Goal: Task Accomplishment & Management: Use online tool/utility

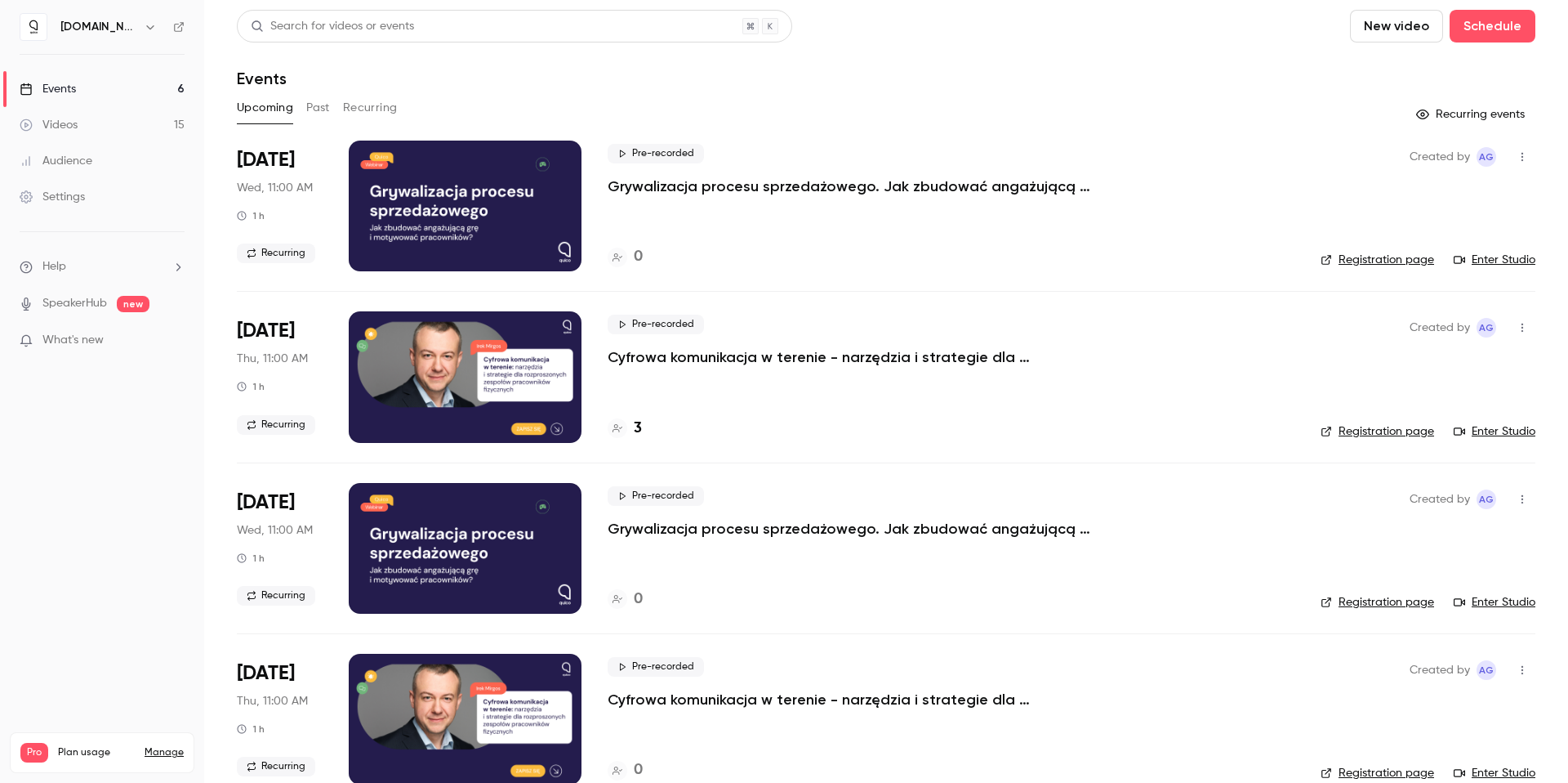
scroll to position [10, 0]
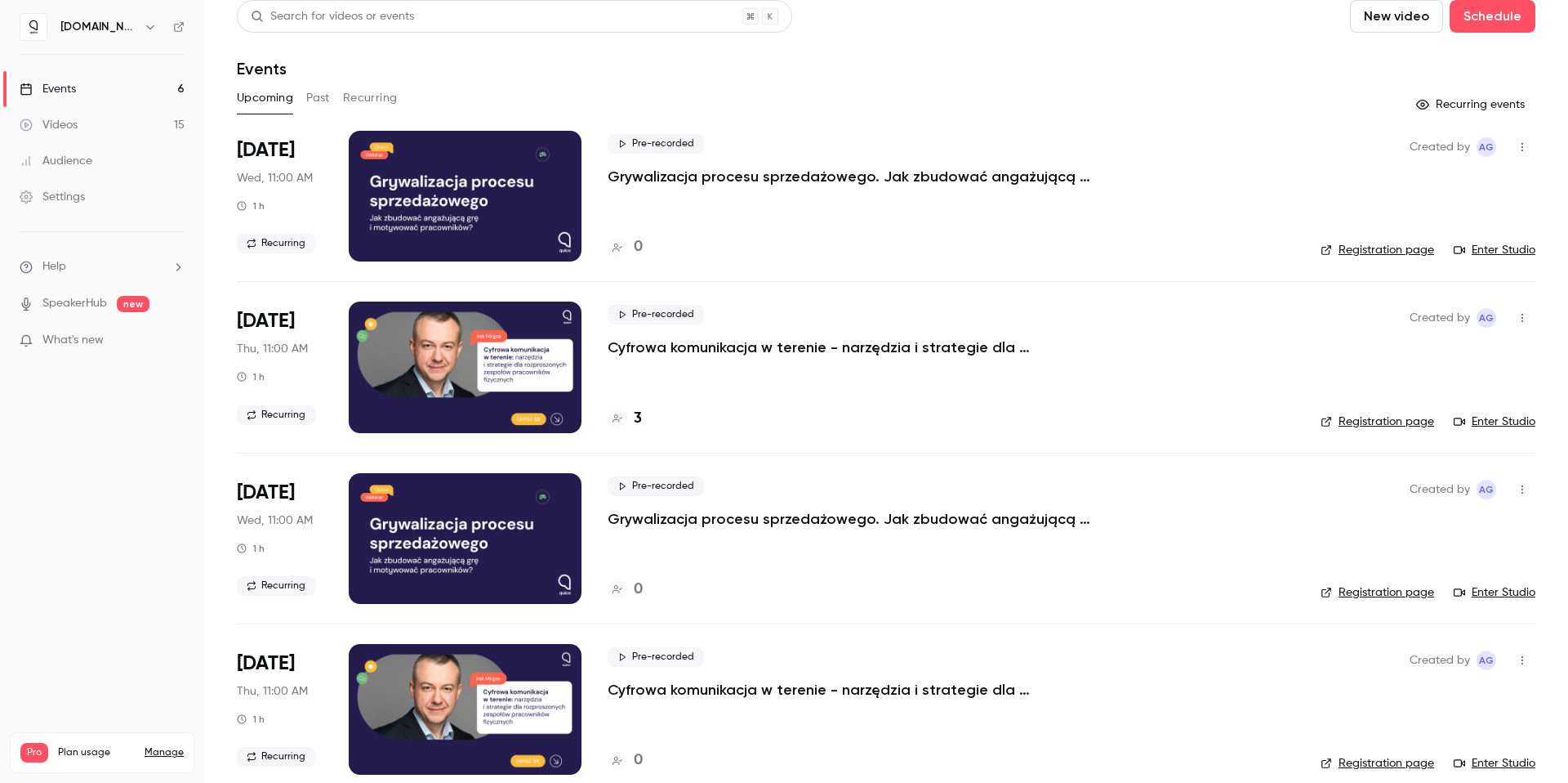
click at [638, 416] on h4 "3" at bounding box center [638, 419] width 8 height 22
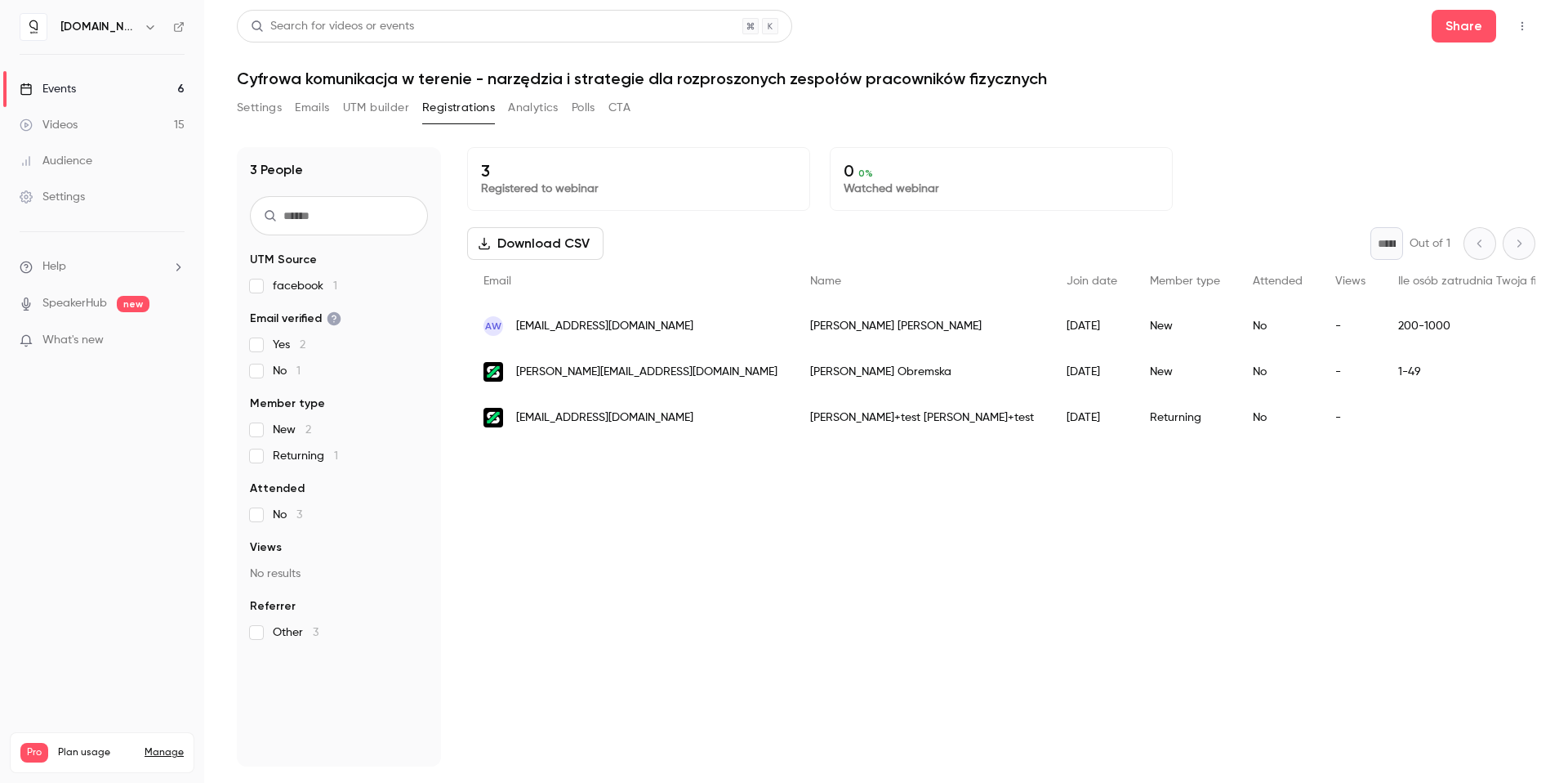
click at [665, 417] on span "[EMAIL_ADDRESS][DOMAIN_NAME]" at bounding box center [604, 418] width 177 height 17
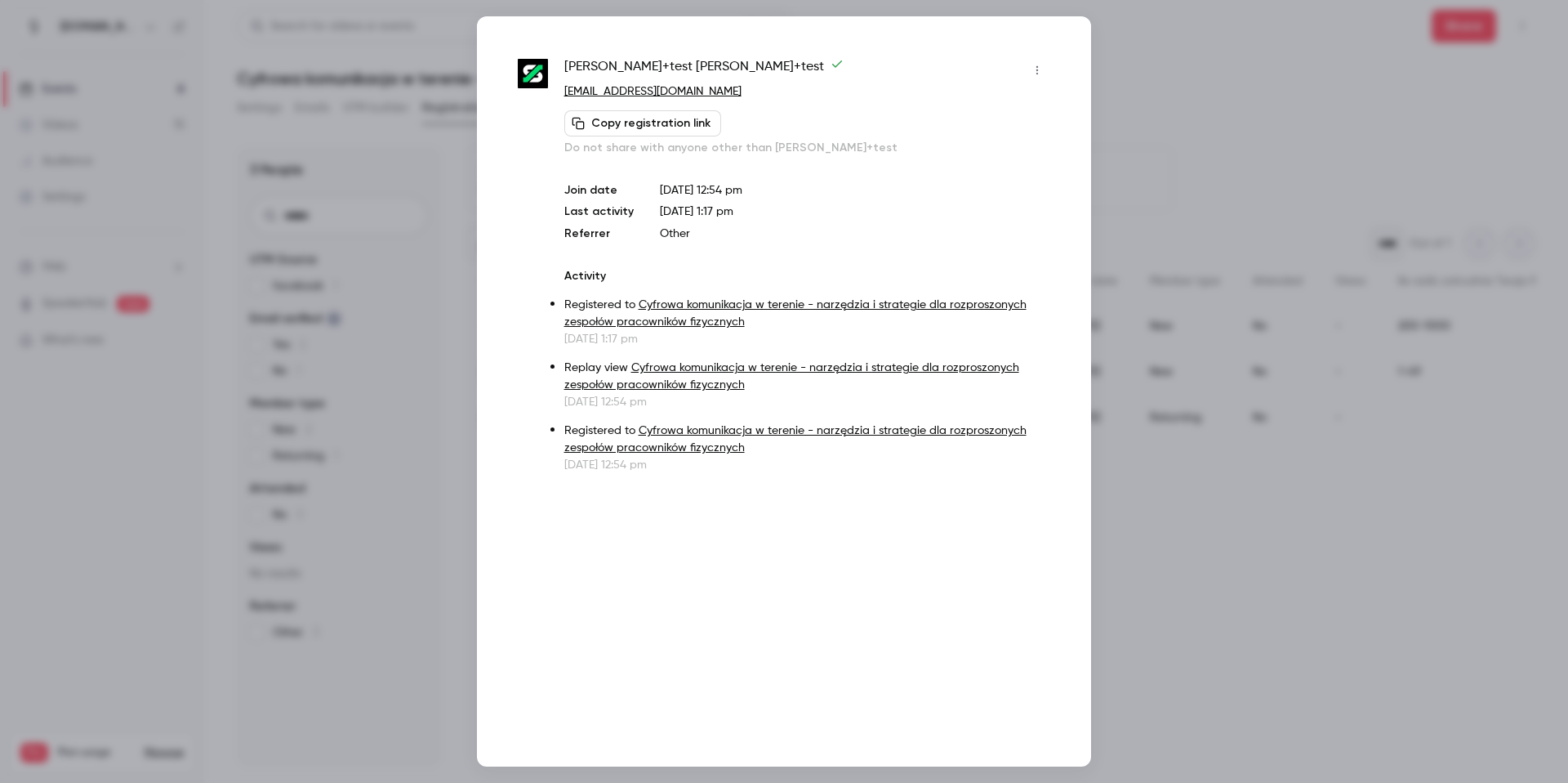
click at [1046, 66] on button "button" at bounding box center [1037, 70] width 26 height 26
click at [971, 149] on div "Remove registration" at bounding box center [975, 154] width 124 height 16
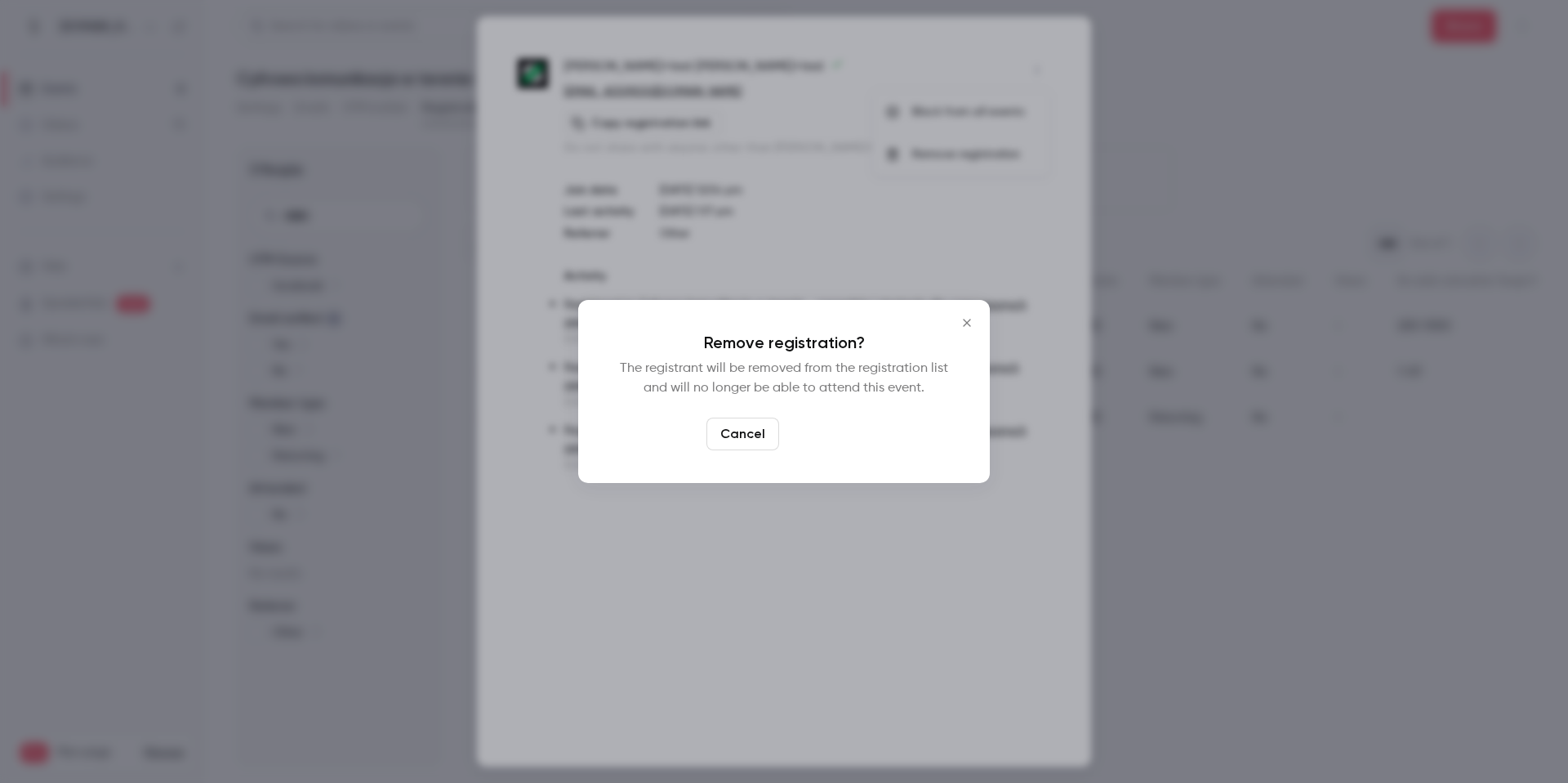
click at [809, 438] on button "Confirm" at bounding box center [824, 434] width 76 height 32
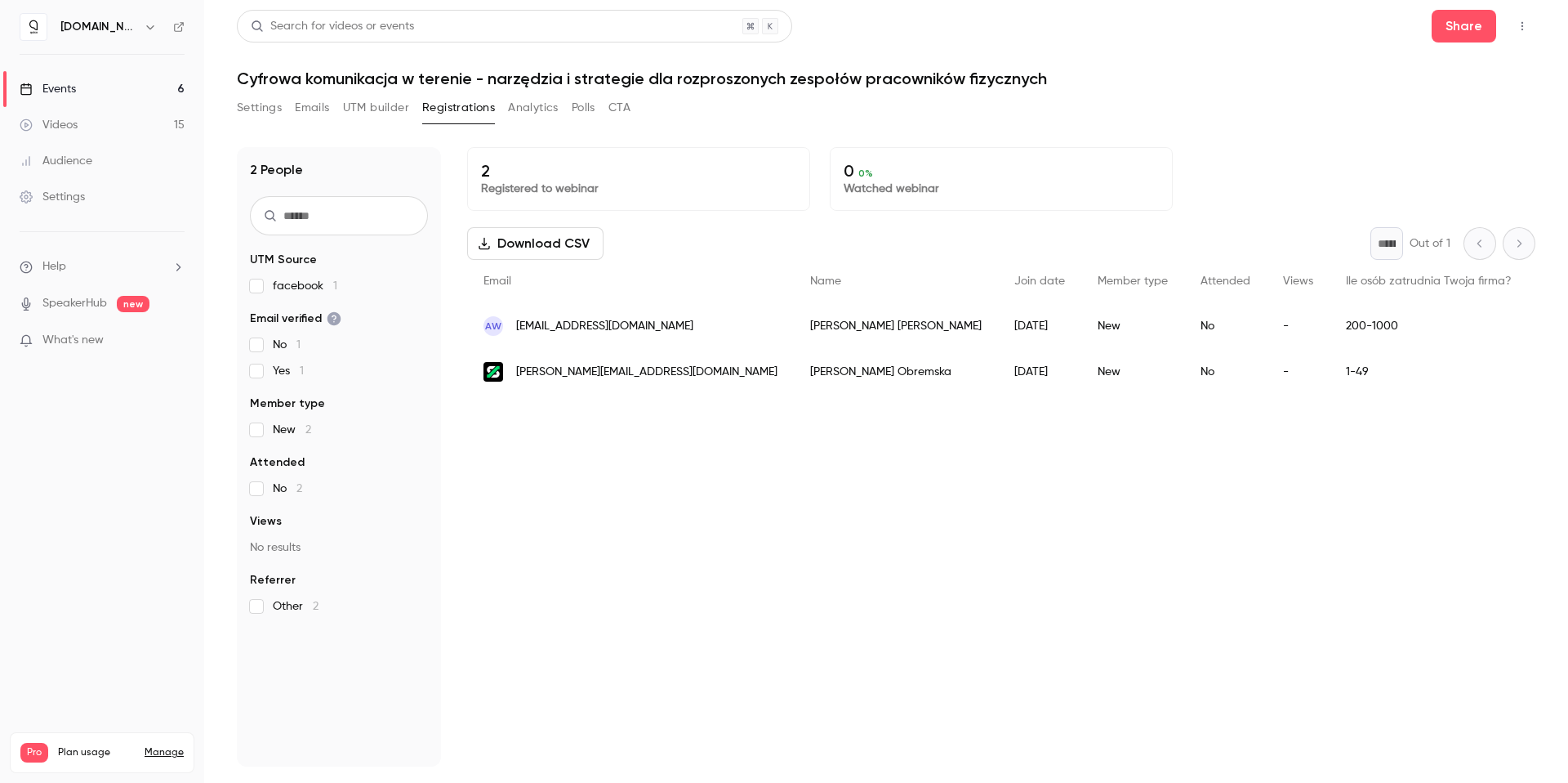
click at [645, 375] on span "[PERSON_NAME][EMAIL_ADDRESS][DOMAIN_NAME]" at bounding box center [647, 372] width 261 height 17
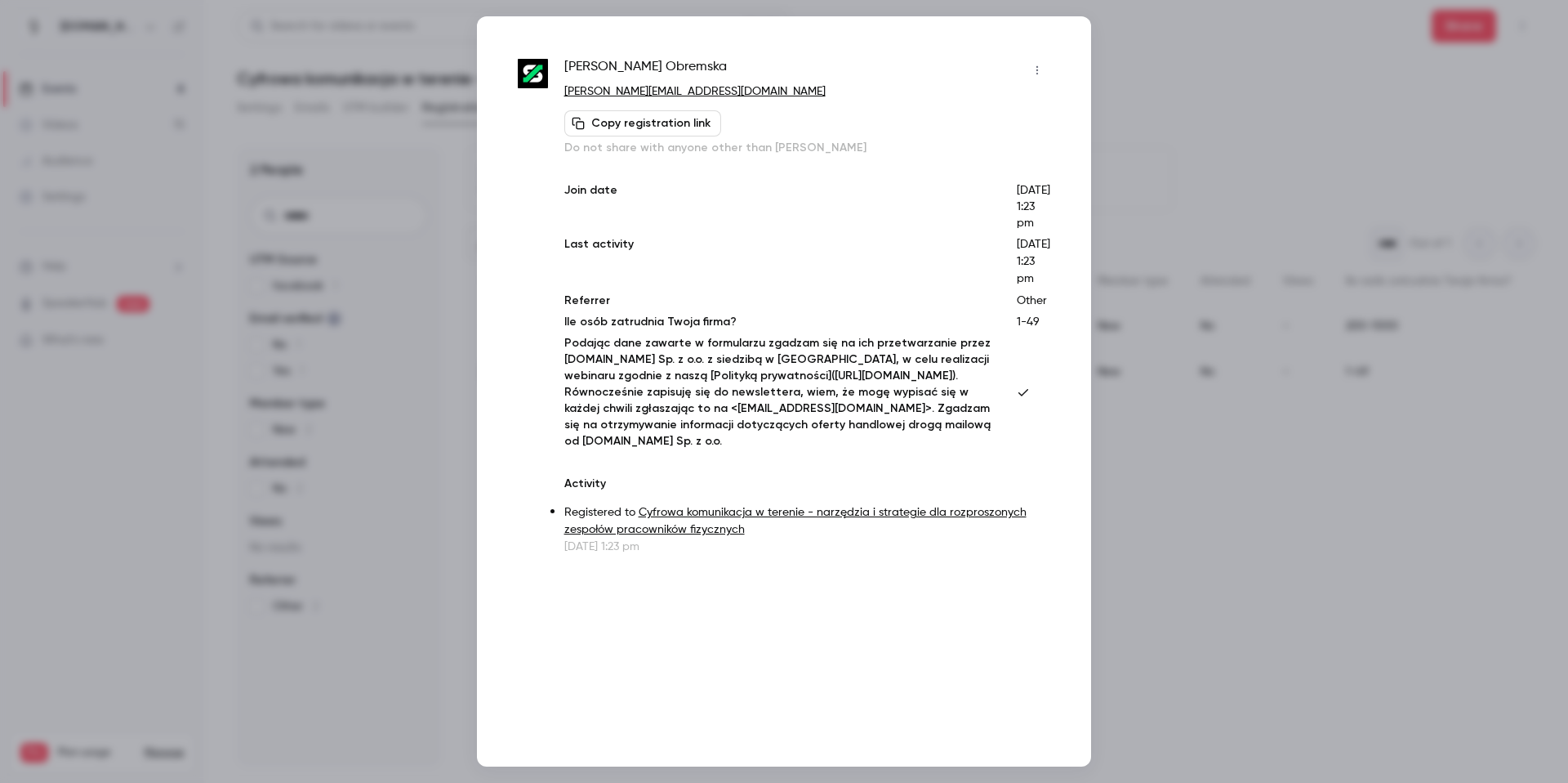
click at [1043, 67] on icon "button" at bounding box center [1037, 70] width 13 height 11
click at [946, 144] on li "Remove registration" at bounding box center [962, 155] width 177 height 42
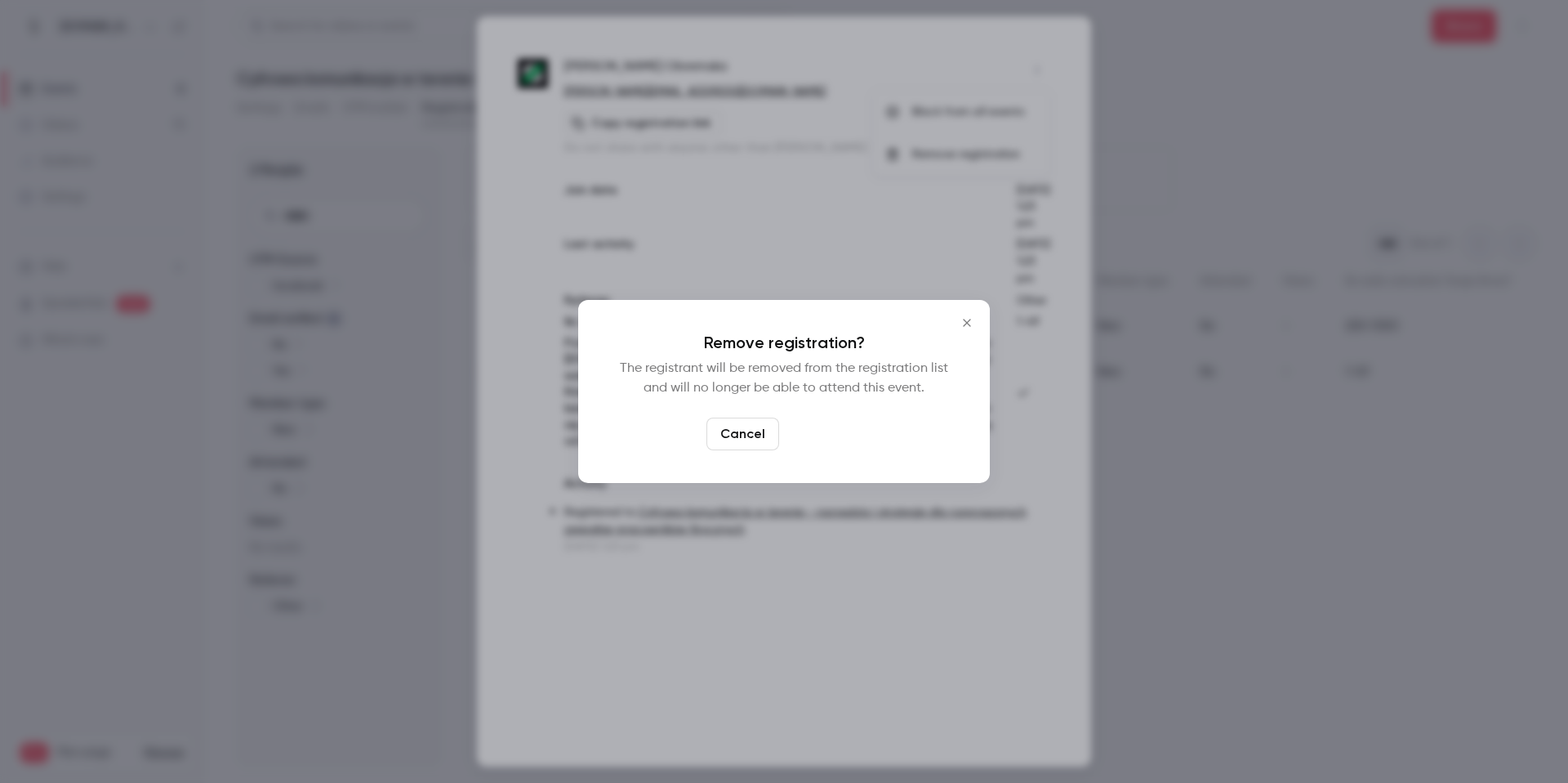
click at [828, 422] on button "Confirm" at bounding box center [824, 434] width 76 height 32
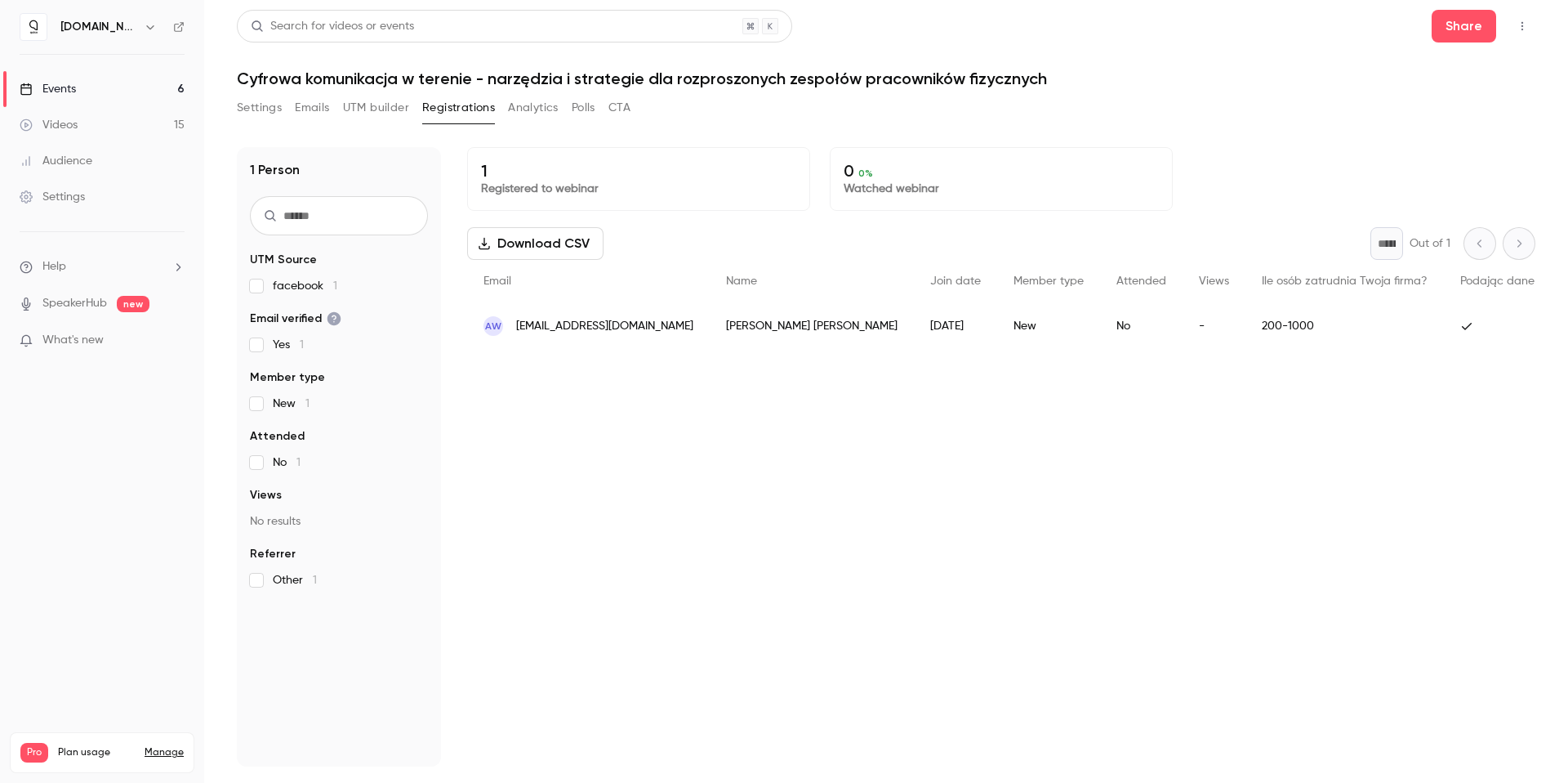
click at [123, 82] on link "Events 6" at bounding box center [102, 89] width 205 height 36
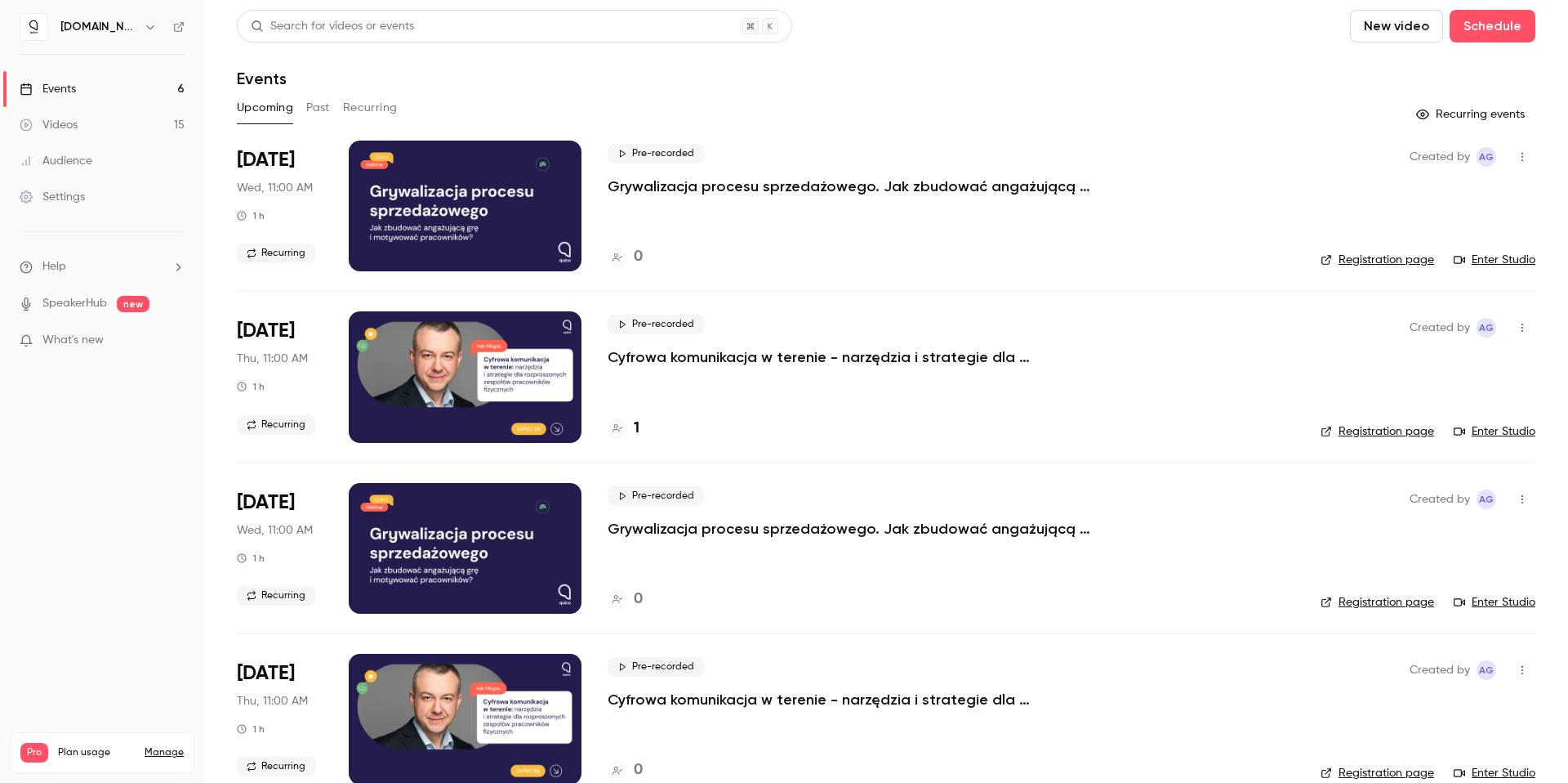
click at [356, 109] on button "Recurring" at bounding box center [370, 108] width 54 height 26
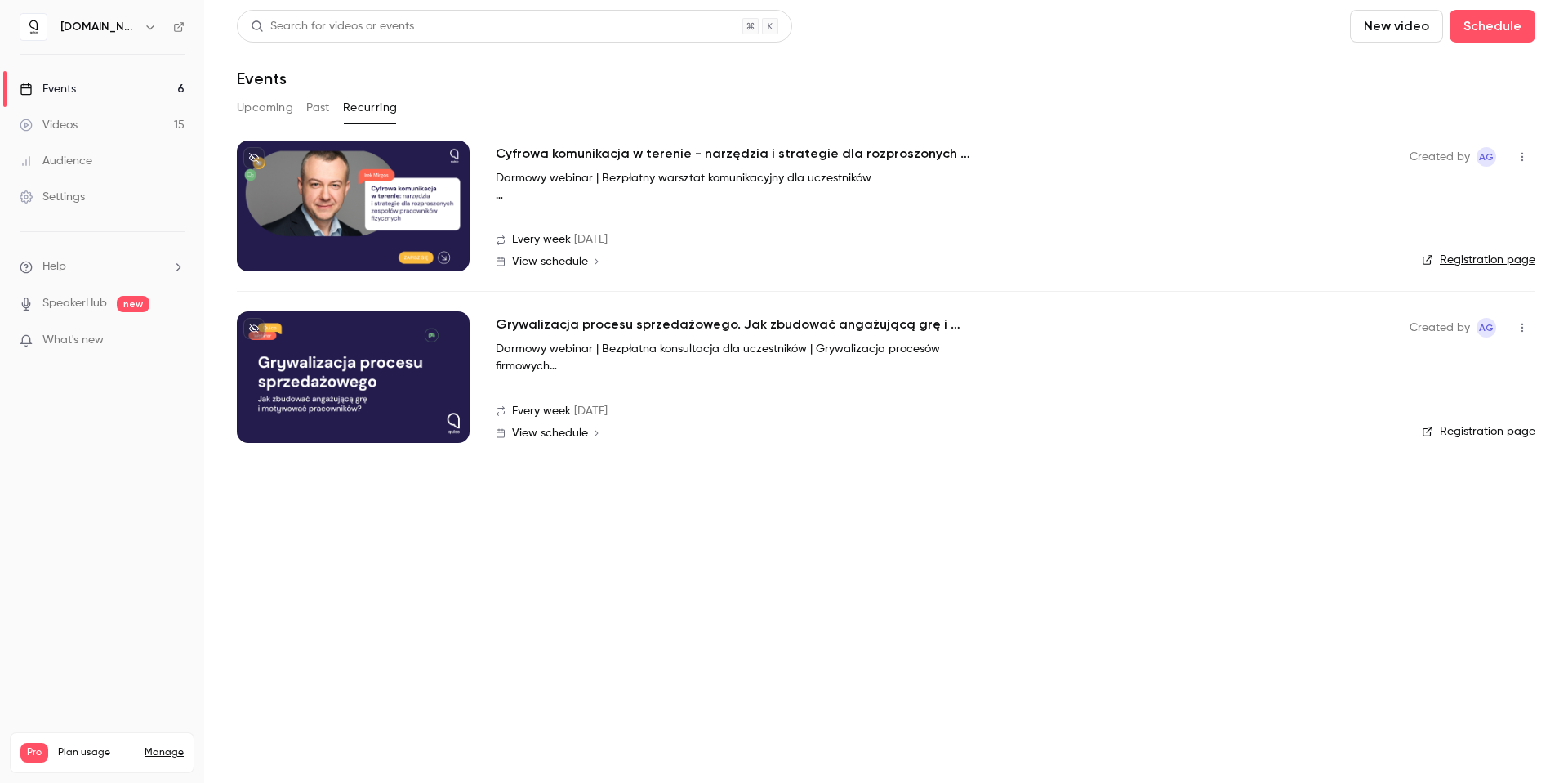
click at [42, 124] on div "Videos" at bounding box center [48, 125] width 58 height 16
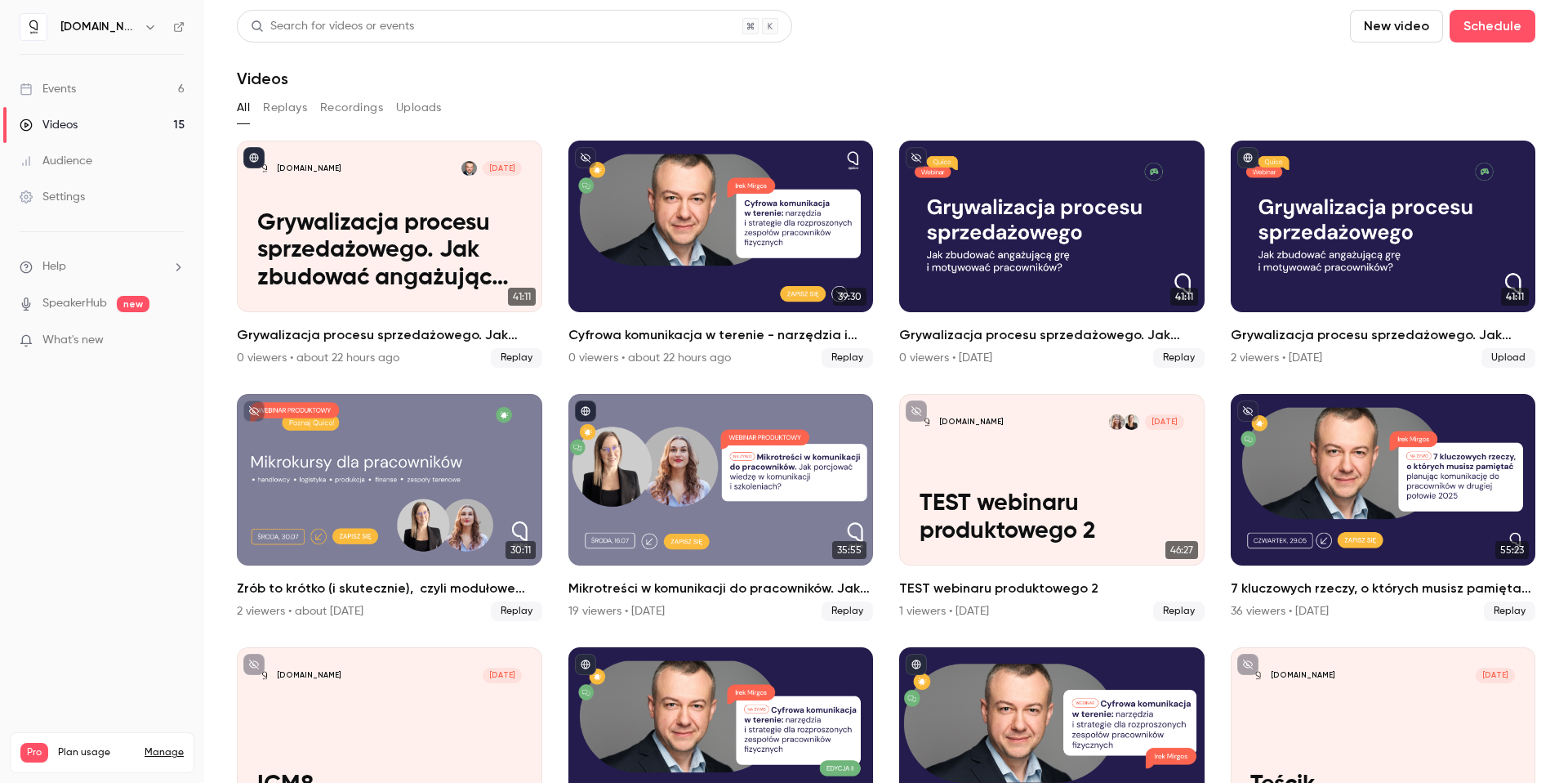
click at [111, 93] on link "Events 6" at bounding box center [102, 89] width 205 height 36
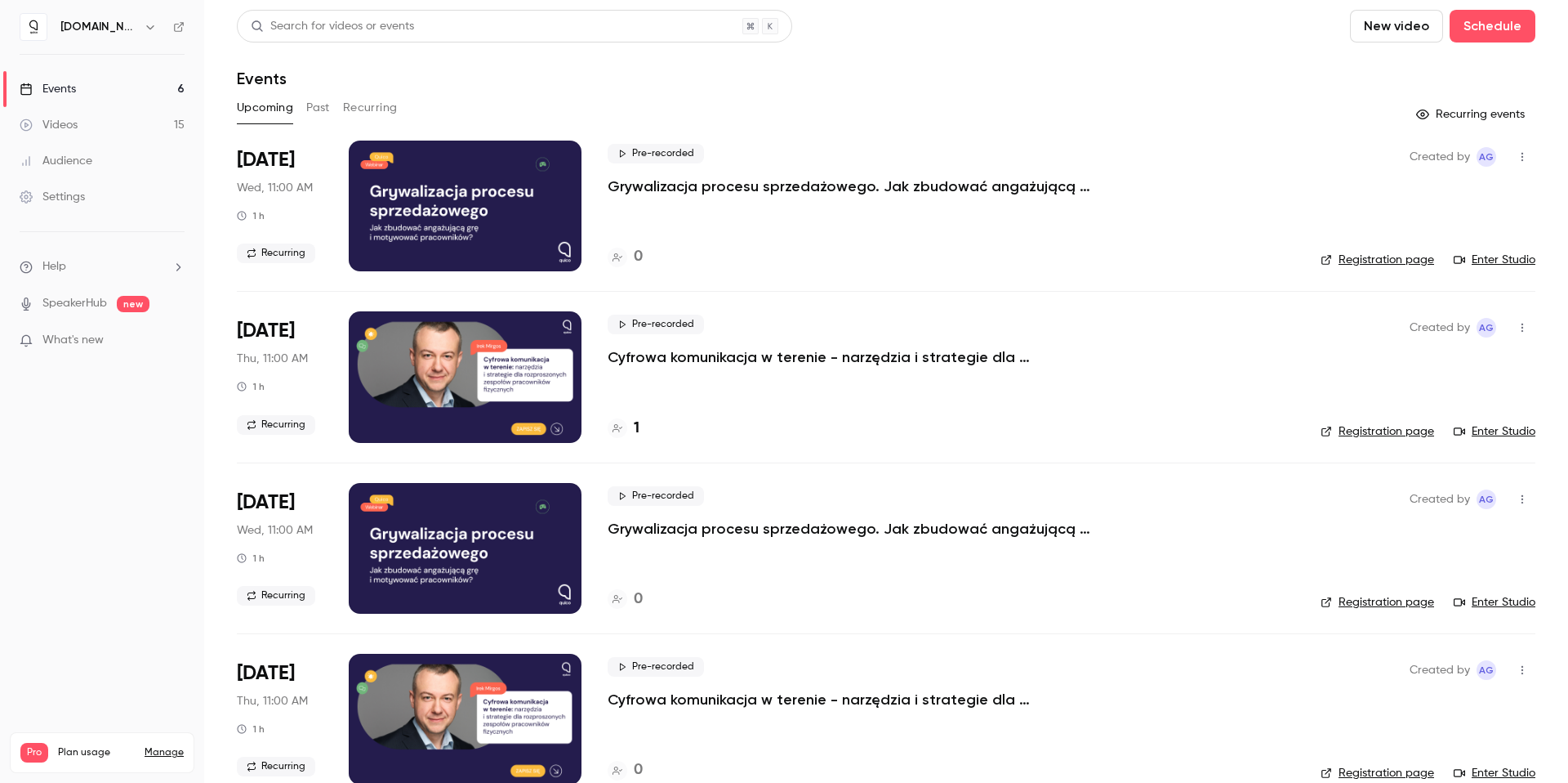
click at [394, 110] on button "Recurring" at bounding box center [370, 108] width 54 height 26
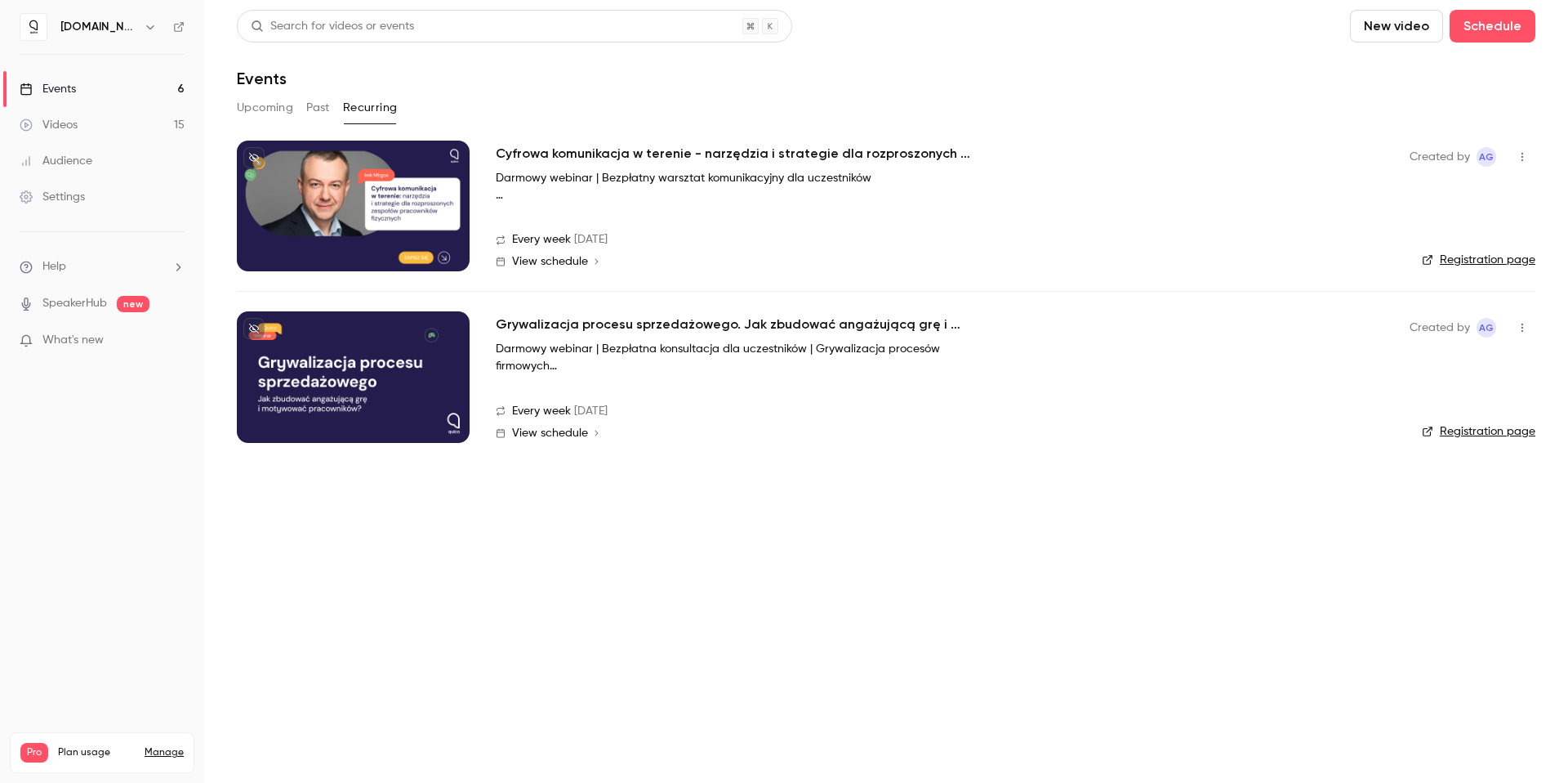
click at [804, 328] on h2 "Grywalizacja procesu sprzedażowego. Jak zbudować angażującą grę i motywować pra…" at bounding box center [740, 324] width 490 height 20
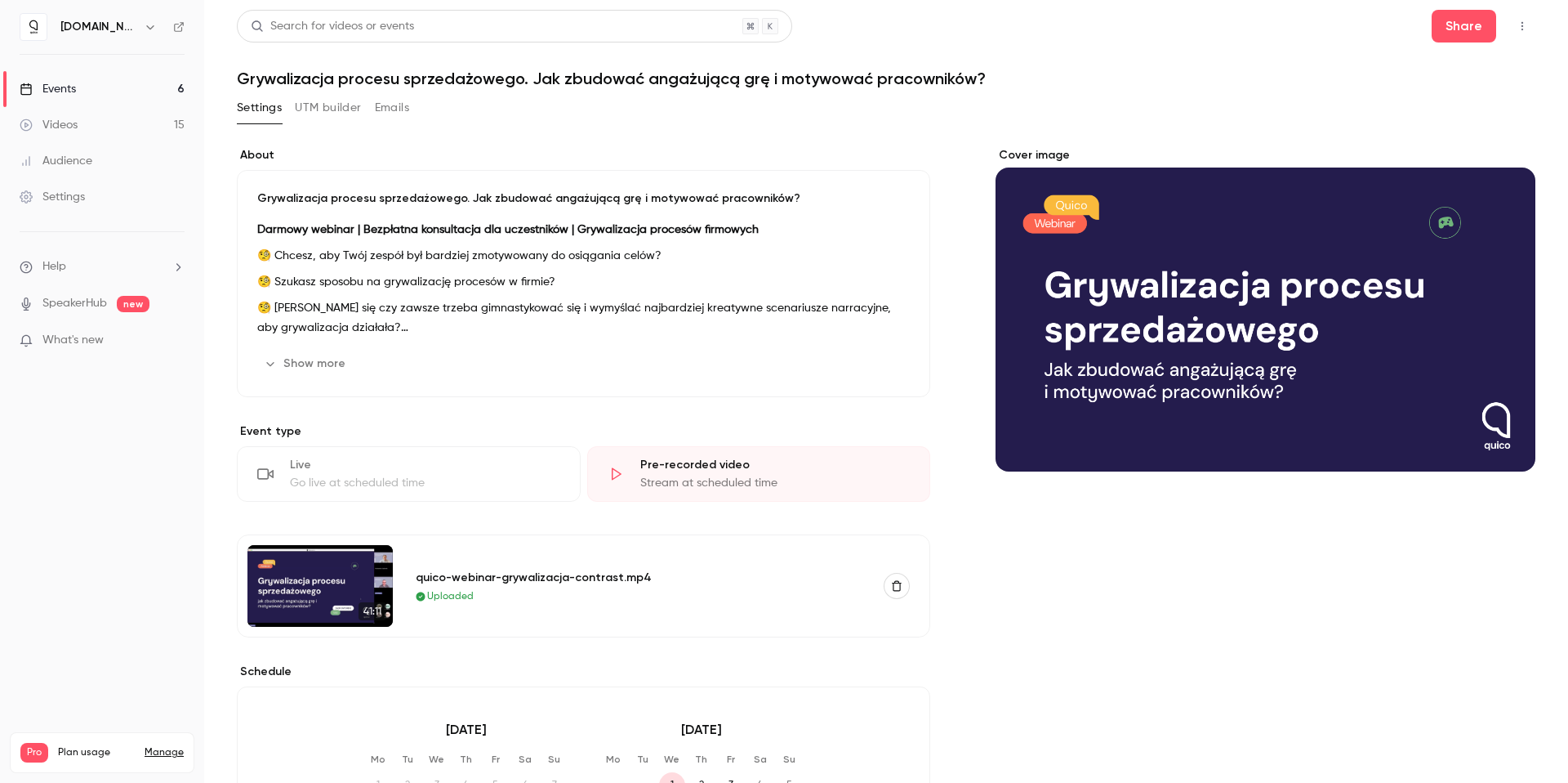
click at [346, 107] on button "UTM builder" at bounding box center [328, 108] width 66 height 26
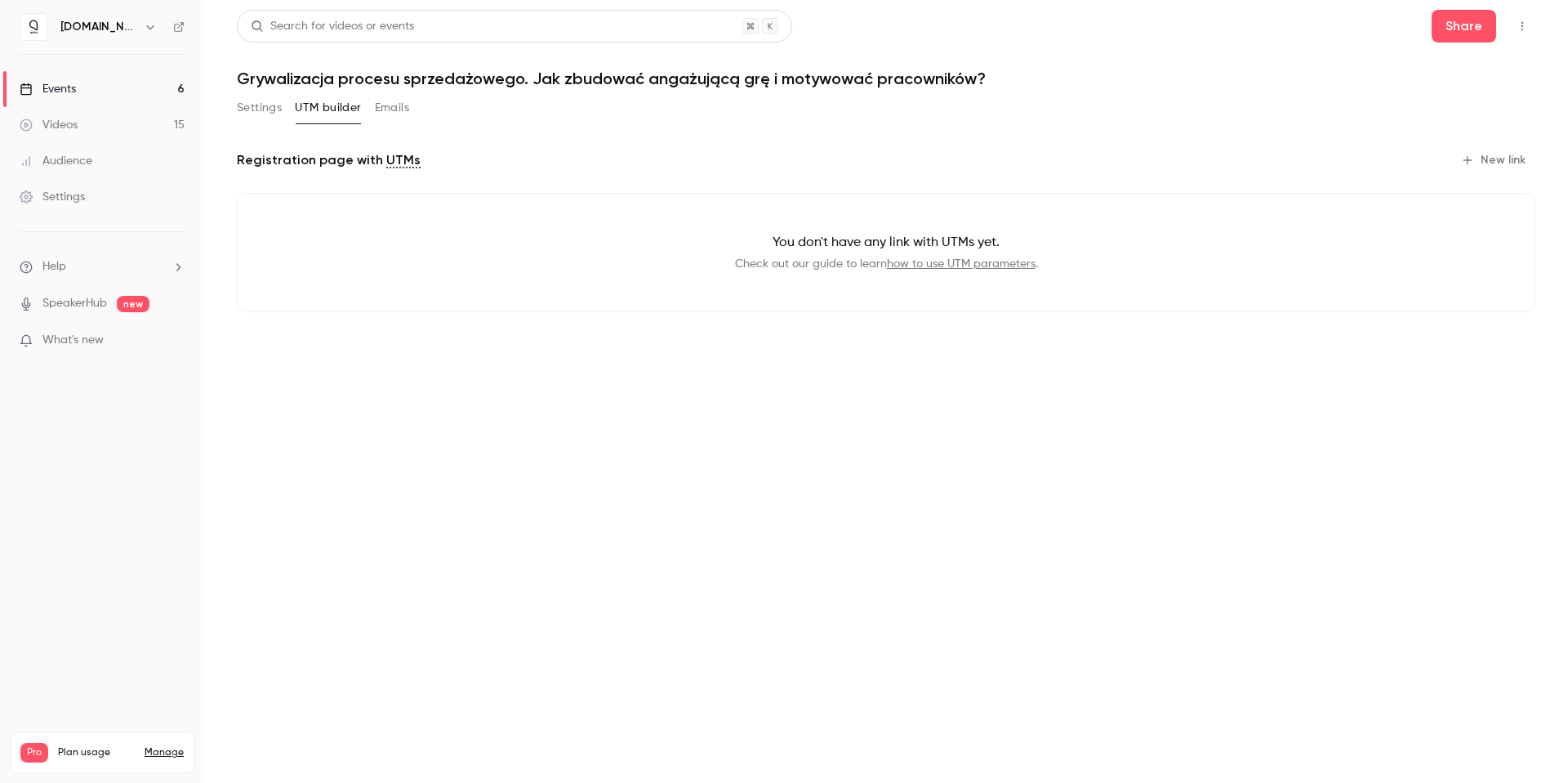
click at [975, 262] on link "how to use UTM parameters" at bounding box center [961, 263] width 149 height 11
click at [1488, 163] on button "New link" at bounding box center [1495, 160] width 81 height 26
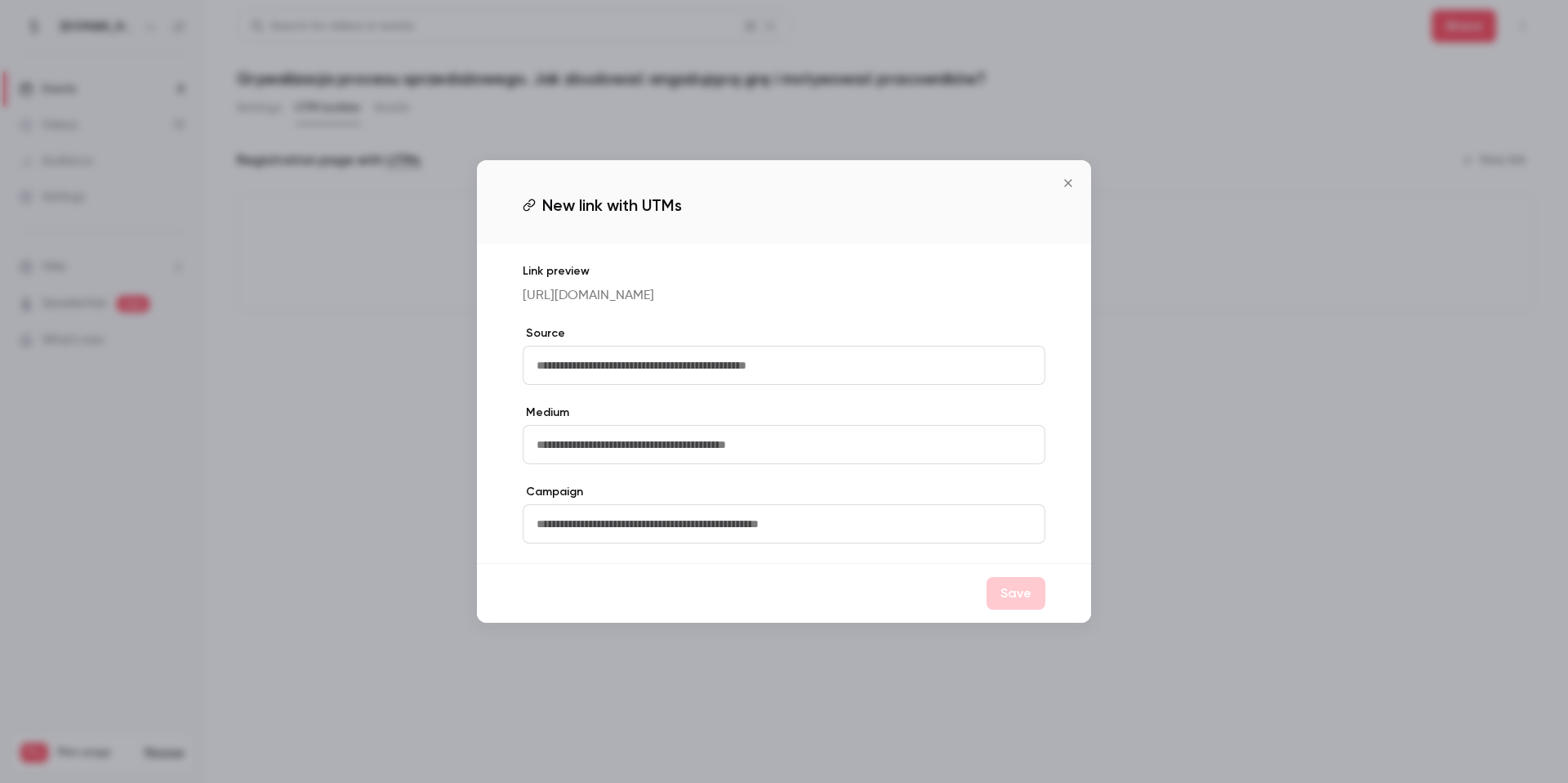
click at [622, 382] on input "text" at bounding box center [784, 365] width 523 height 39
type input "*"
type input "*******"
click at [674, 453] on input "text" at bounding box center [784, 444] width 523 height 39
type input "*********"
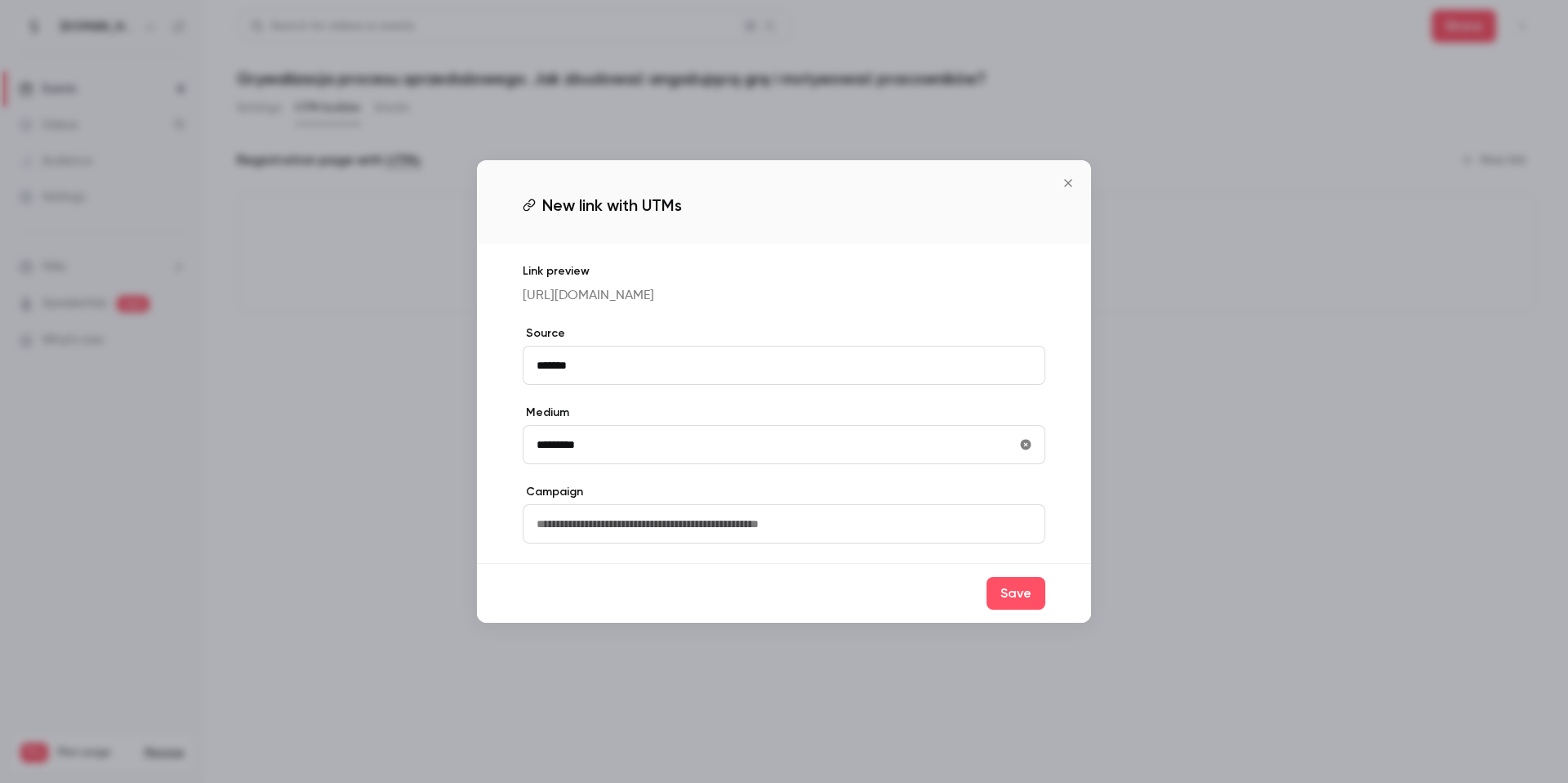
click at [712, 544] on input "text" at bounding box center [784, 524] width 523 height 39
click at [702, 544] on input "**********" at bounding box center [784, 524] width 523 height 39
click at [701, 544] on input "**********" at bounding box center [784, 524] width 523 height 39
type input "**********"
click at [1044, 610] on button "Save" at bounding box center [1015, 593] width 59 height 32
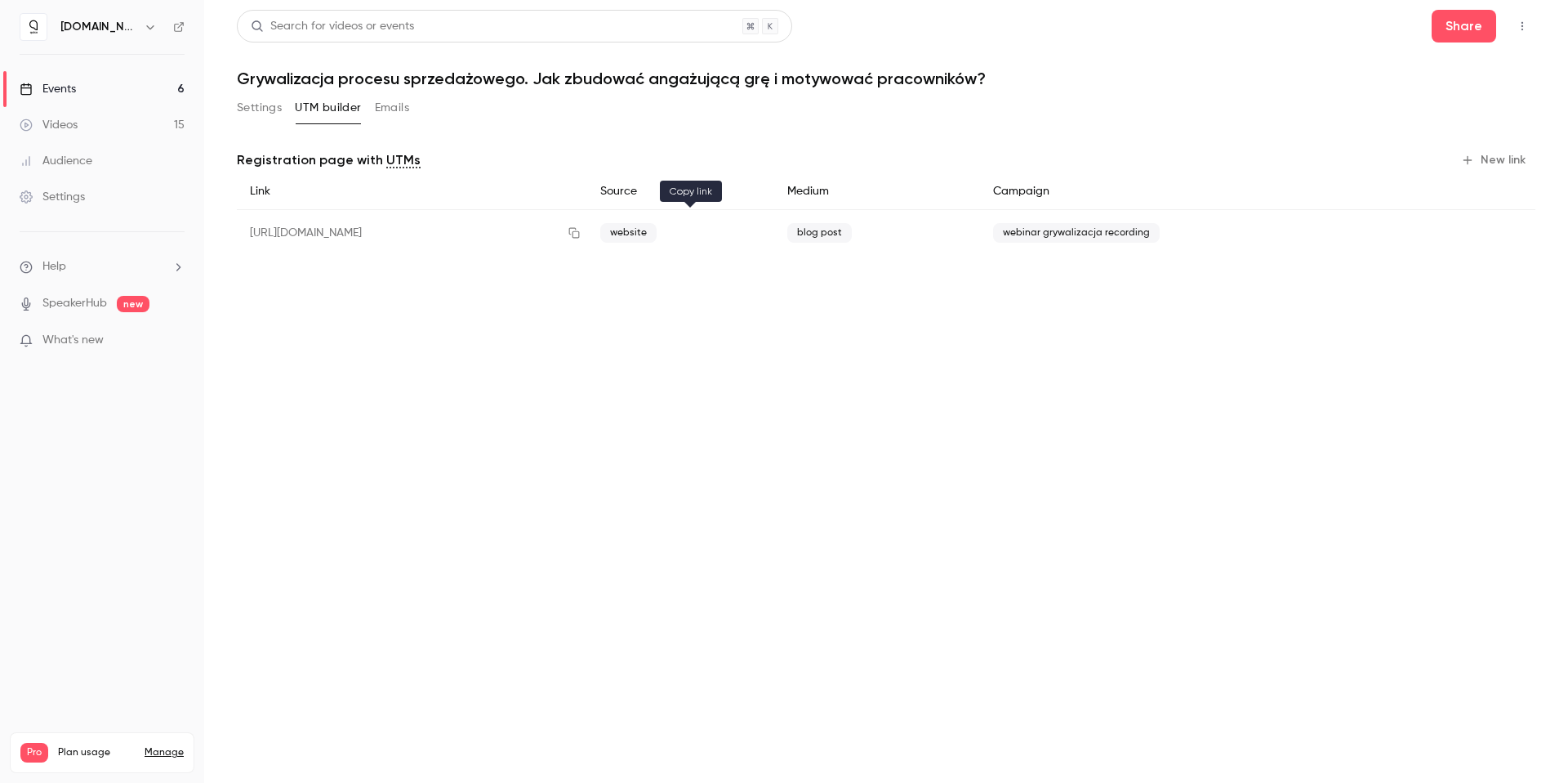
click at [581, 228] on icon "button" at bounding box center [574, 232] width 13 height 11
